Goal: Check status

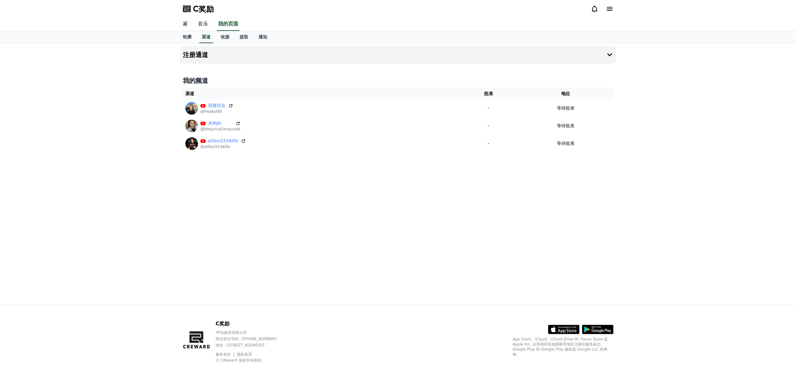
click at [518, 197] on div "注册通道 我的频道 渠道 批准 地位 我要回去 @freakyt95 - 等待批准 灰狗的 @thelyrical1troycook - 等待批准 atlbo…" at bounding box center [398, 173] width 441 height 261
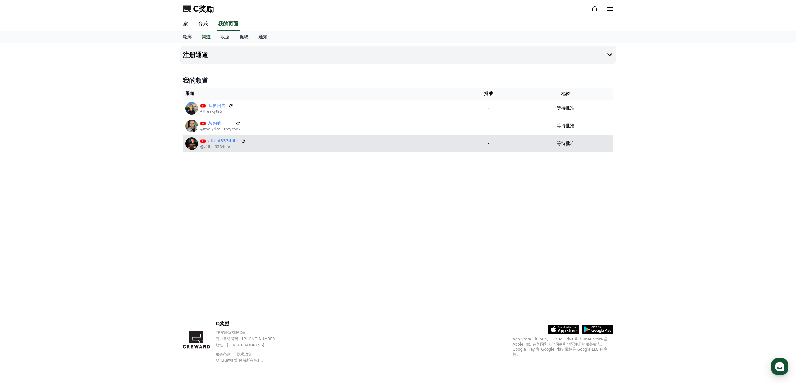
click at [568, 147] on p "等待批准" at bounding box center [566, 143] width 18 height 7
click at [559, 143] on font "等待批准" at bounding box center [566, 143] width 18 height 5
drag, startPoint x: 519, startPoint y: 143, endPoint x: 507, endPoint y: 143, distance: 11.3
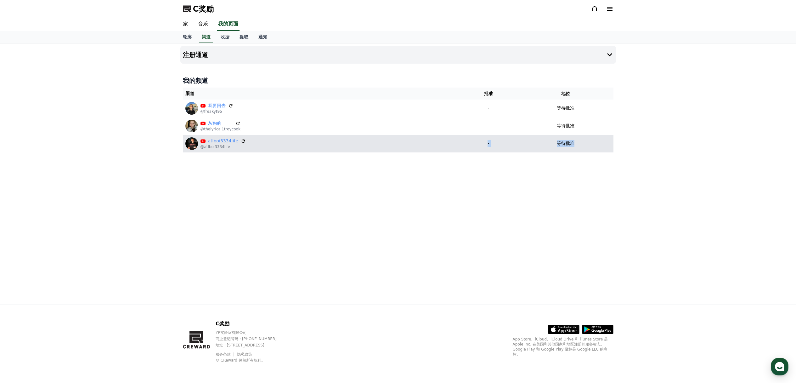
click at [507, 143] on tr "atlboi3334life @atlboi3334life - 等待批准" at bounding box center [398, 144] width 431 height 18
click at [507, 143] on p "-" at bounding box center [489, 143] width 54 height 7
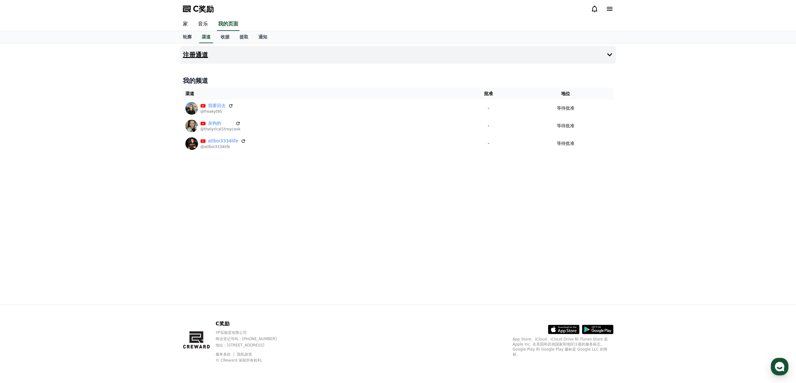
click at [612, 52] on icon at bounding box center [610, 55] width 8 height 8
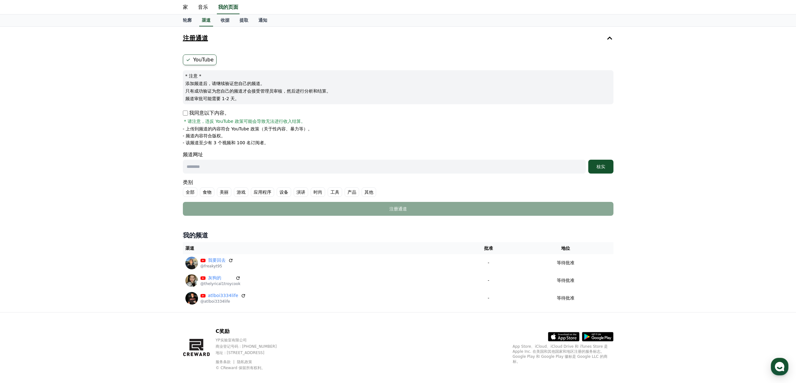
scroll to position [25, 0]
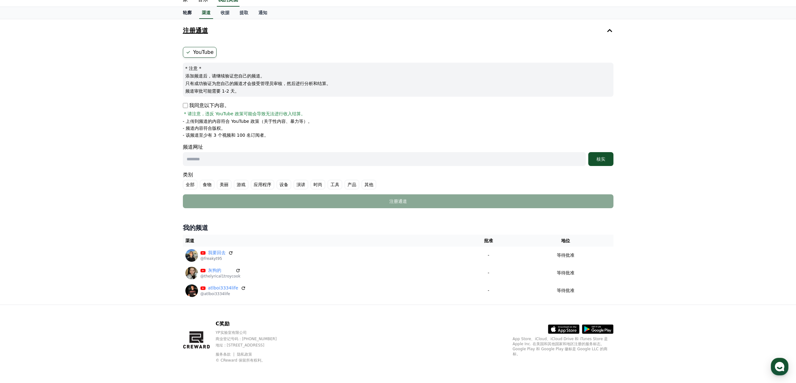
click at [181, 13] on link "轮廓" at bounding box center [187, 13] width 19 height 12
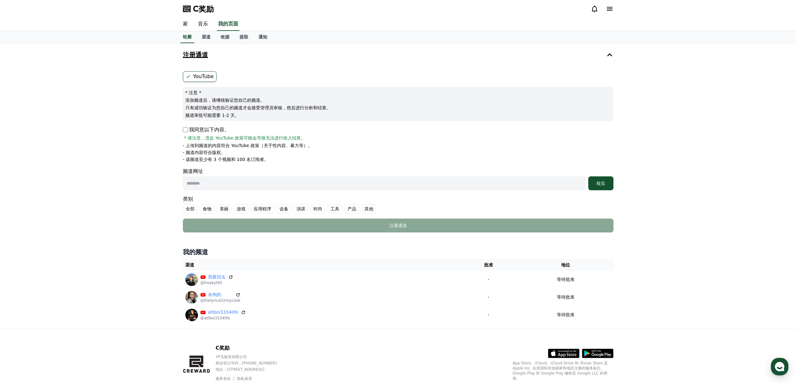
select select "**********"
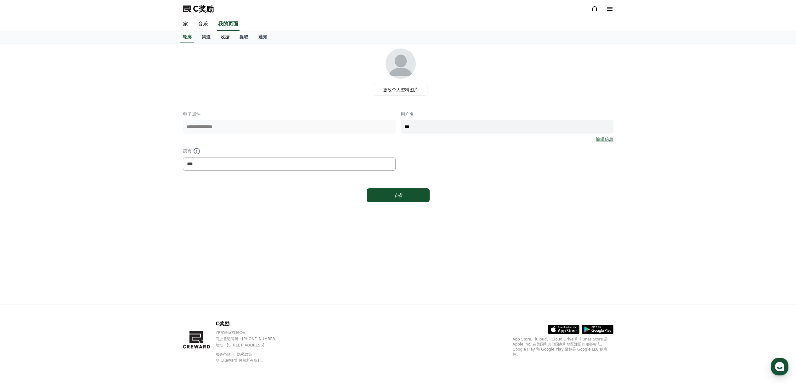
click at [220, 39] on link "收据" at bounding box center [225, 37] width 19 height 12
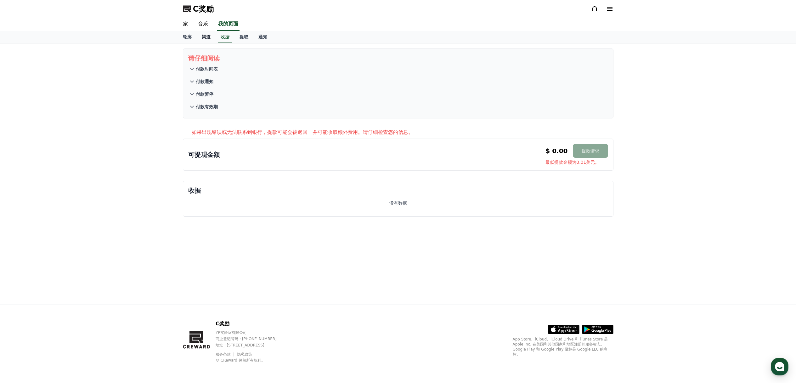
click at [209, 37] on font "渠道" at bounding box center [206, 36] width 9 height 5
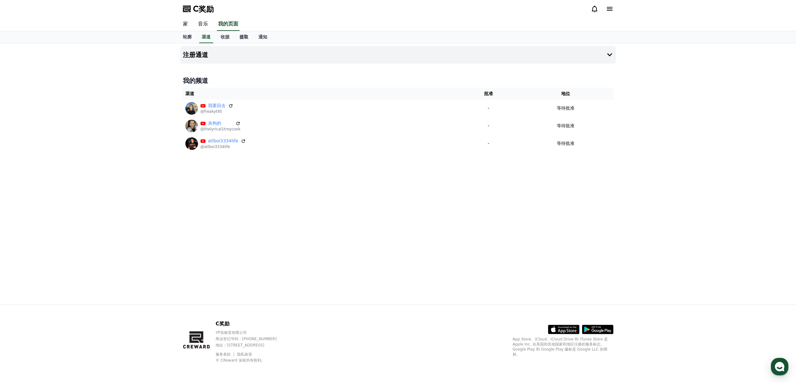
click at [248, 36] on font "提取" at bounding box center [244, 36] width 9 height 5
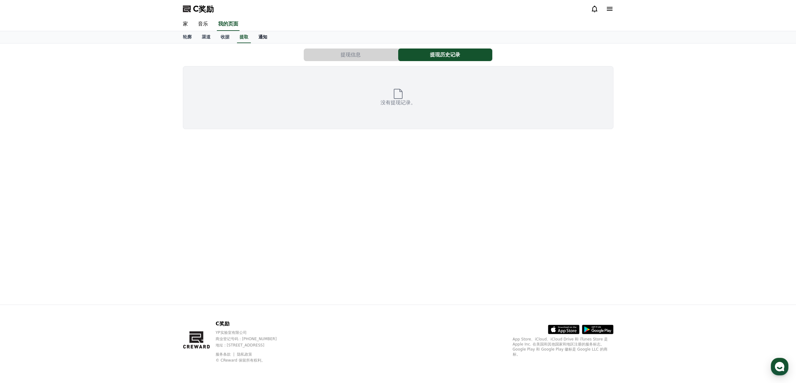
click at [264, 36] on font "通知" at bounding box center [263, 36] width 9 height 5
